Goal: Task Accomplishment & Management: Manage account settings

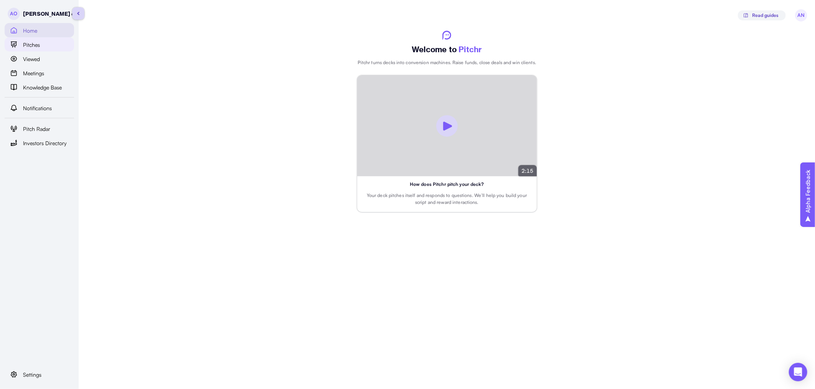
click at [41, 47] on div "Pitches" at bounding box center [46, 44] width 46 height 9
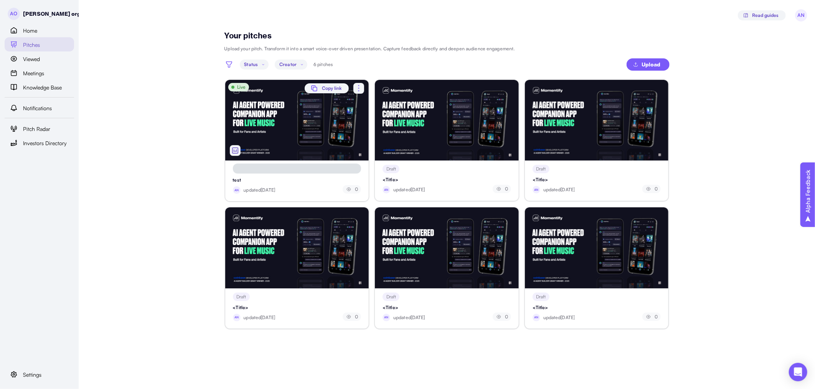
click at [236, 151] on img "button" at bounding box center [235, 150] width 9 height 9
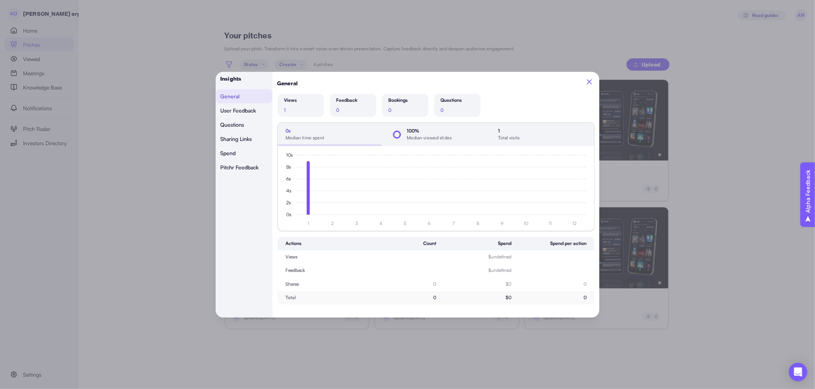
click at [590, 83] on icon "button" at bounding box center [589, 81] width 8 height 8
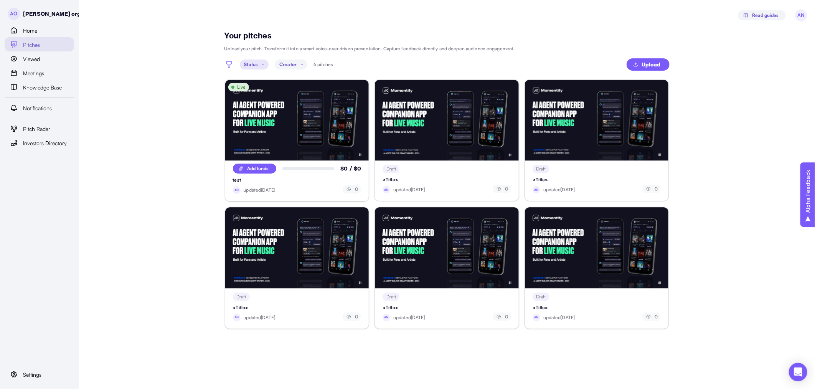
click at [253, 62] on p "Status" at bounding box center [251, 64] width 14 height 7
click at [182, 94] on main "Your pitches Upload your pitch. Transform it into a smart voice-over driven pre…" at bounding box center [407, 194] width 815 height 389
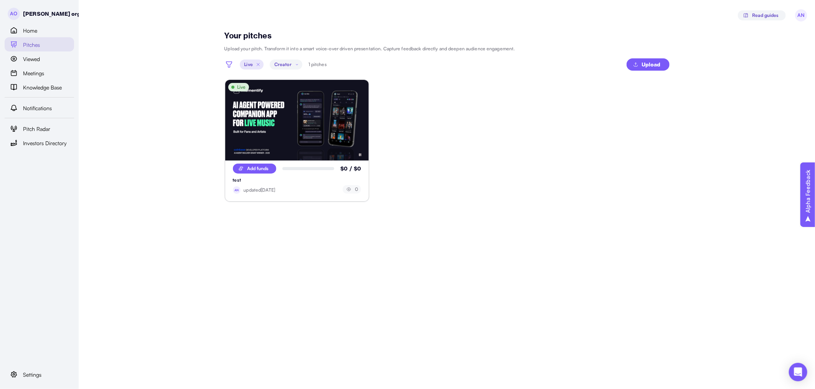
click at [258, 64] on icon at bounding box center [258, 64] width 3 height 3
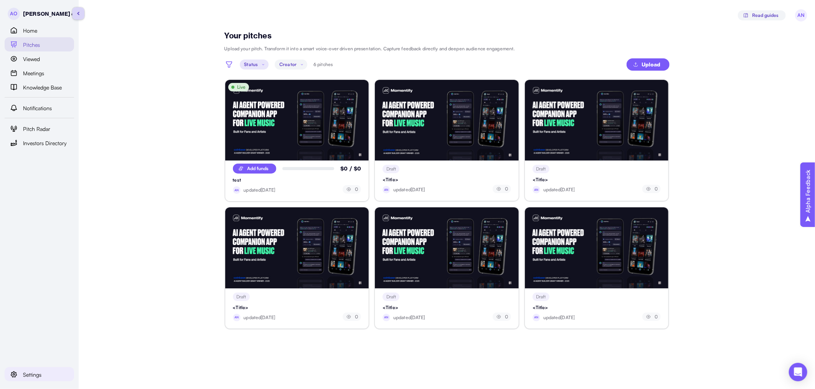
click at [31, 370] on span "Settings" at bounding box center [32, 374] width 18 height 8
